Goal: Information Seeking & Learning: Learn about a topic

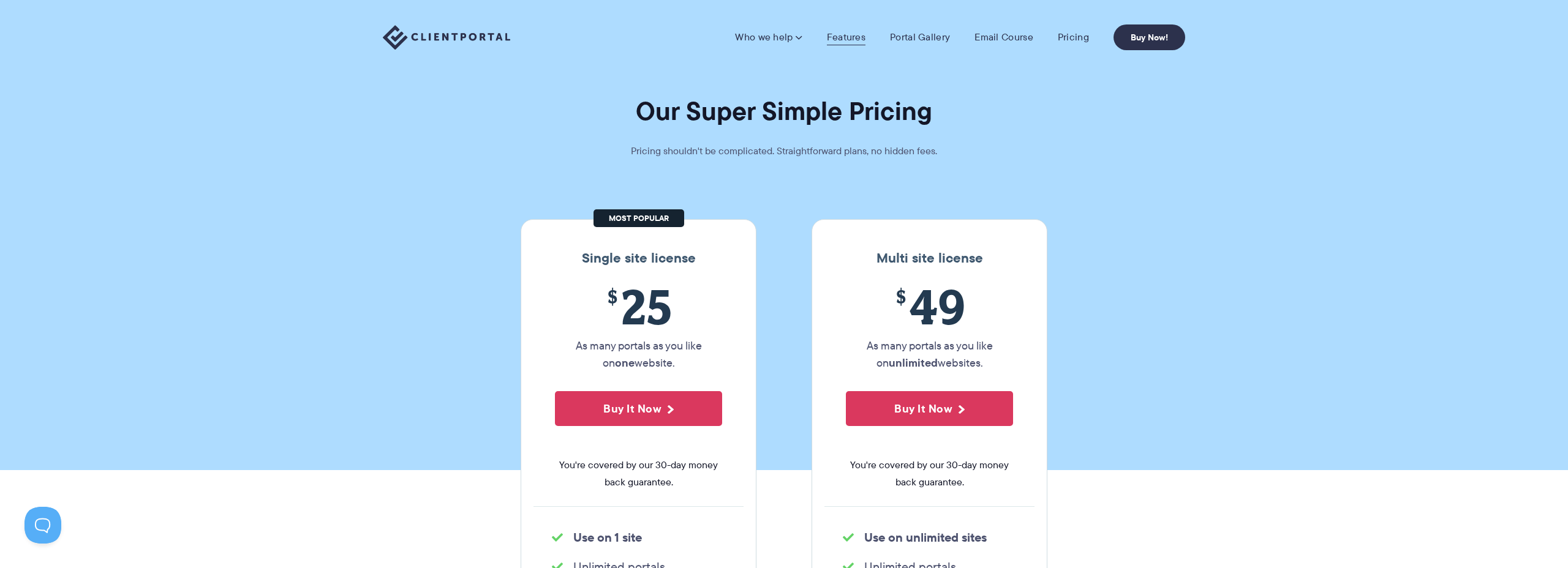
click at [851, 38] on link "Features" at bounding box center [846, 37] width 39 height 12
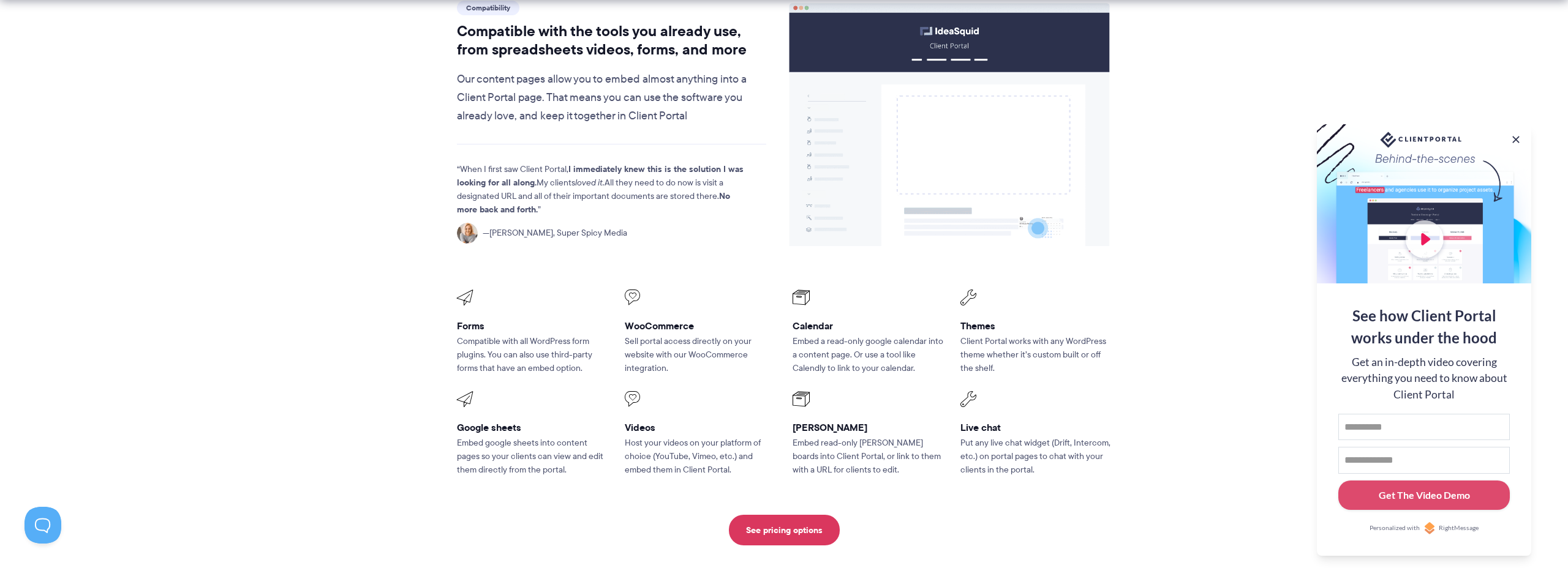
scroll to position [1462, 0]
click at [500, 334] on p "Compatible with all WordPress form plugins. You can also use third-party forms …" at bounding box center [532, 354] width 151 height 41
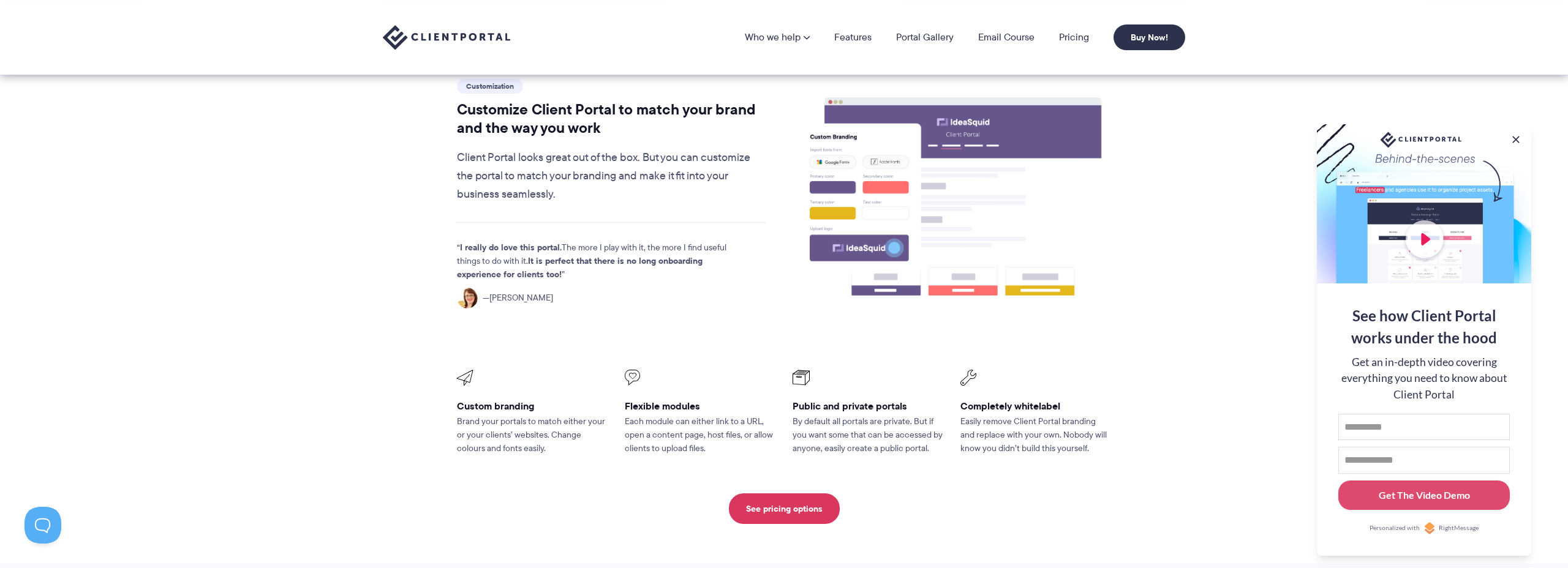
scroll to position [0, 0]
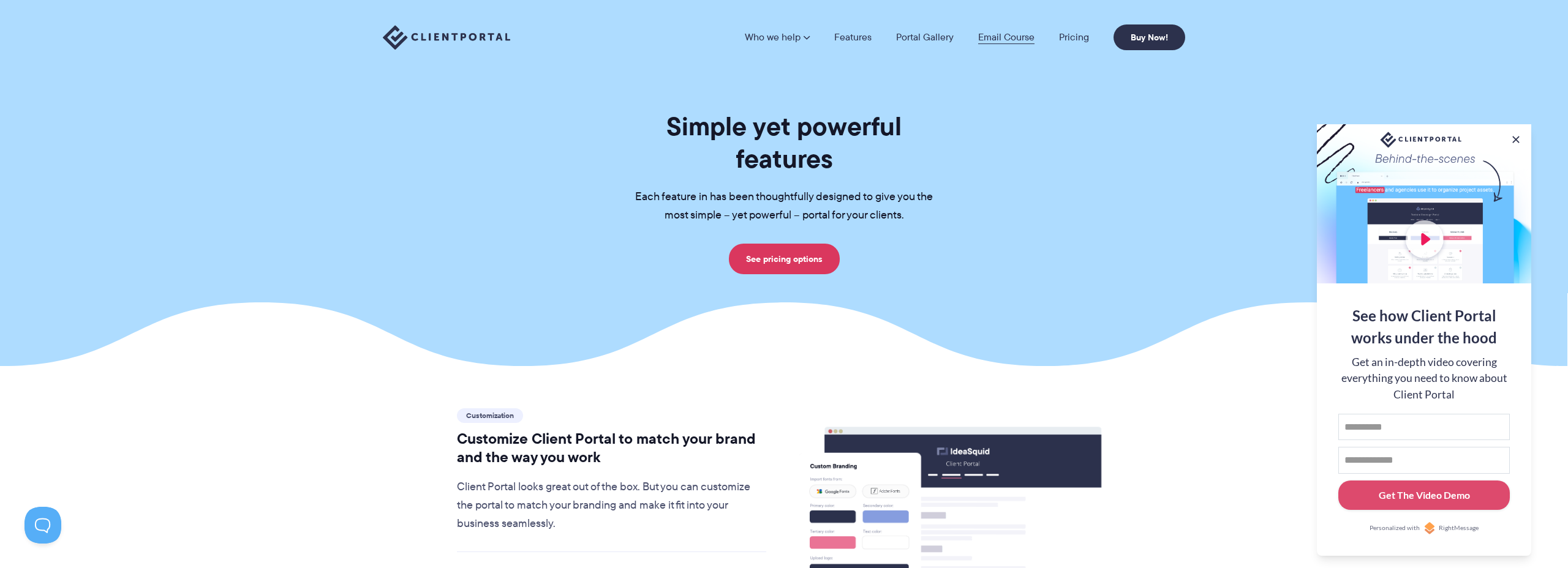
click at [1012, 35] on link "Email Course" at bounding box center [1006, 37] width 56 height 10
